Goal: Task Accomplishment & Management: Manage account settings

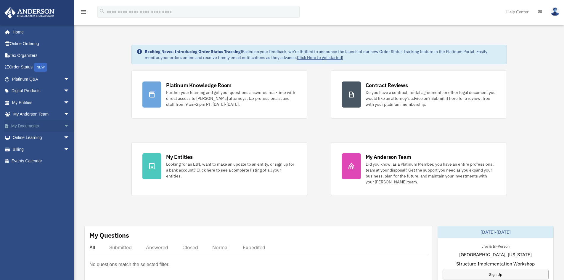
click at [32, 124] on link "My Documents arrow_drop_down" at bounding box center [41, 126] width 74 height 12
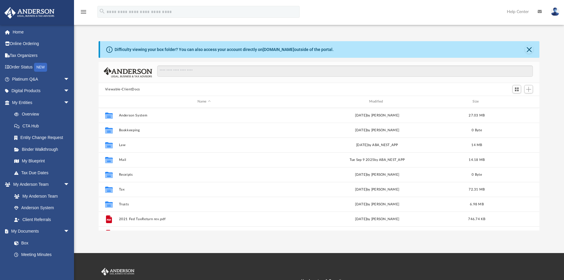
scroll to position [130, 436]
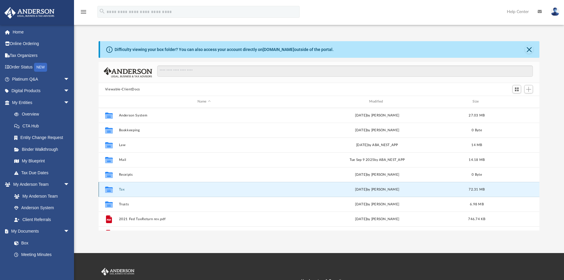
click at [134, 189] on button "Tax" at bounding box center [204, 189] width 171 height 4
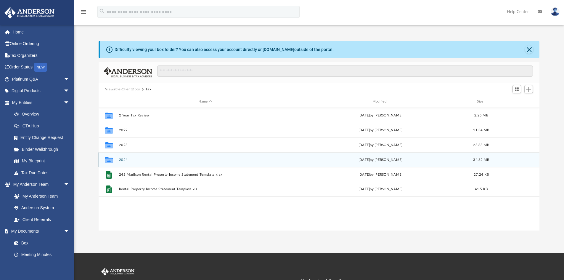
click at [125, 156] on div "Collaborated Folder 2024 [DATE] by [PERSON_NAME] 34.82 MB" at bounding box center [319, 159] width 441 height 15
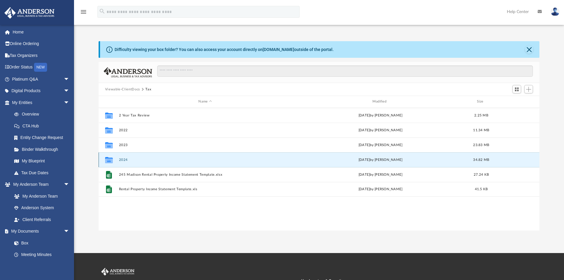
click at [123, 160] on button "2024" at bounding box center [205, 160] width 173 height 4
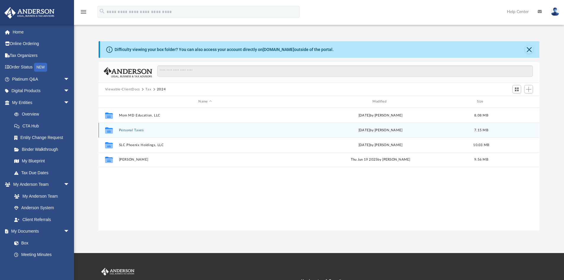
click at [132, 131] on button "Personal Taxes" at bounding box center [205, 130] width 173 height 4
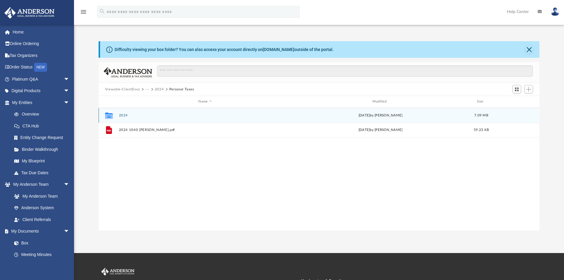
click at [123, 113] on button "2024" at bounding box center [205, 115] width 173 height 4
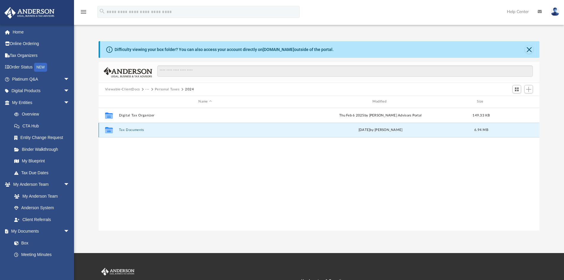
click at [129, 131] on button "Tax Documents" at bounding box center [205, 130] width 173 height 4
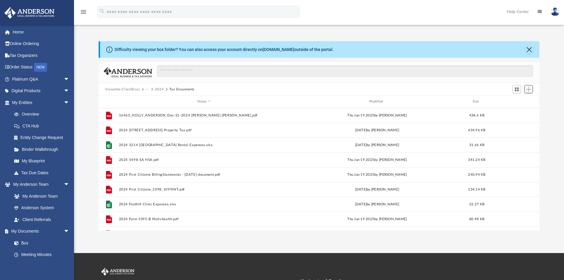
click at [531, 87] on span "Add" at bounding box center [528, 89] width 5 height 5
click at [515, 102] on li "Upload" at bounding box center [520, 101] width 19 height 6
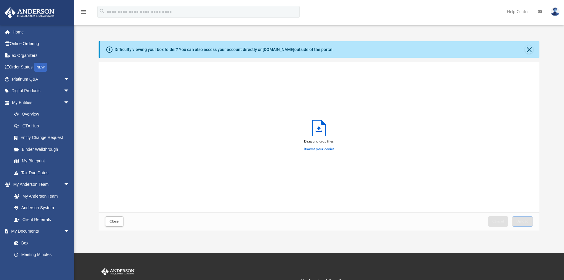
scroll to position [146, 436]
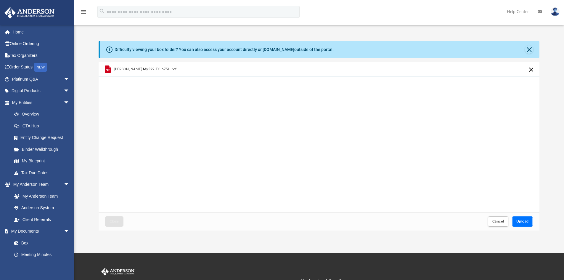
click at [520, 220] on span "Upload" at bounding box center [522, 221] width 12 height 4
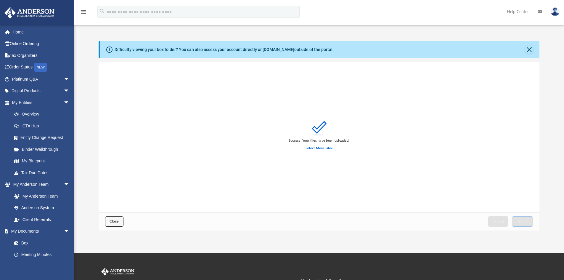
click at [120, 219] on button "Close" at bounding box center [114, 221] width 18 height 10
